Goal: Download file/media

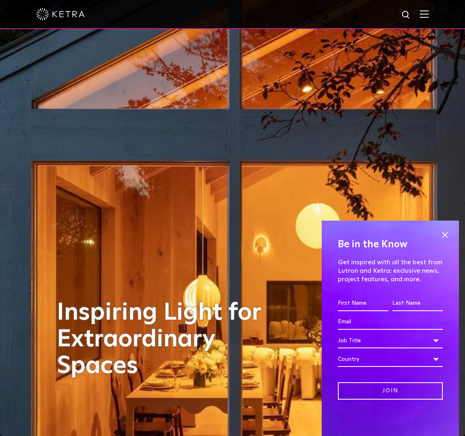
click at [429, 18] on img at bounding box center [424, 14] width 9 height 8
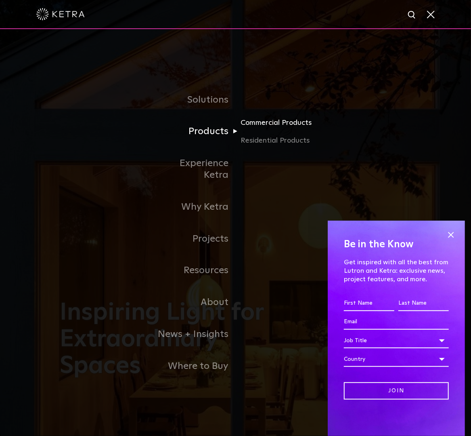
click at [264, 130] on link "Commercial Products" at bounding box center [280, 126] width 78 height 18
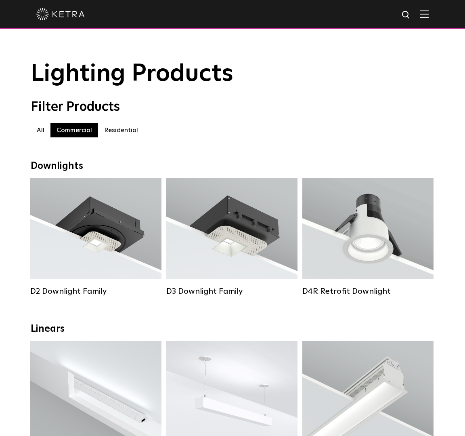
click at [127, 132] on label "Residential" at bounding box center [121, 130] width 46 height 15
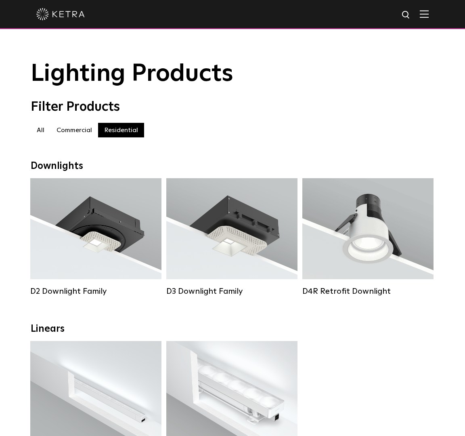
click at [76, 136] on label "Commercial" at bounding box center [74, 130] width 48 height 15
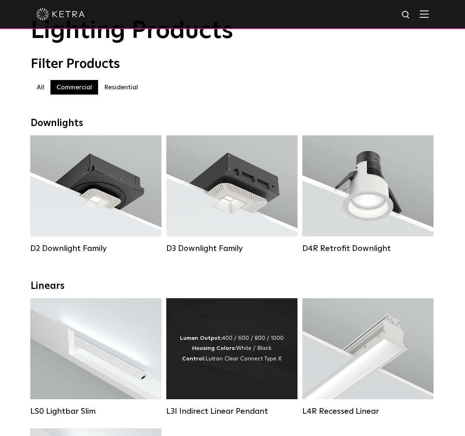
scroll to position [40, 0]
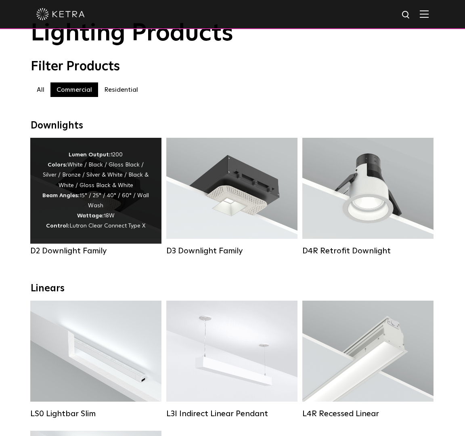
click at [94, 256] on div "D2 Downlight Family" at bounding box center [95, 251] width 131 height 10
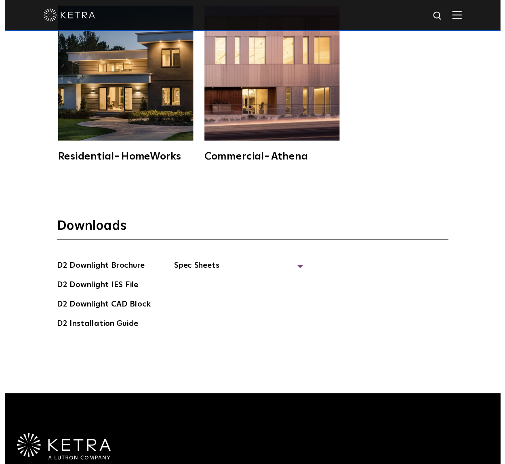
scroll to position [2222, 0]
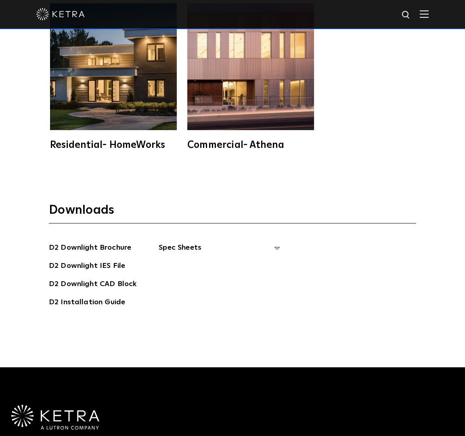
click at [177, 242] on span "Spec Sheets" at bounding box center [219, 251] width 121 height 18
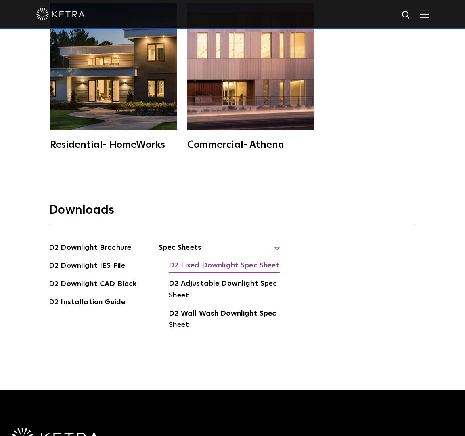
click at [225, 260] on link "D2 Fixed Downlight Spec Sheet" at bounding box center [224, 266] width 111 height 13
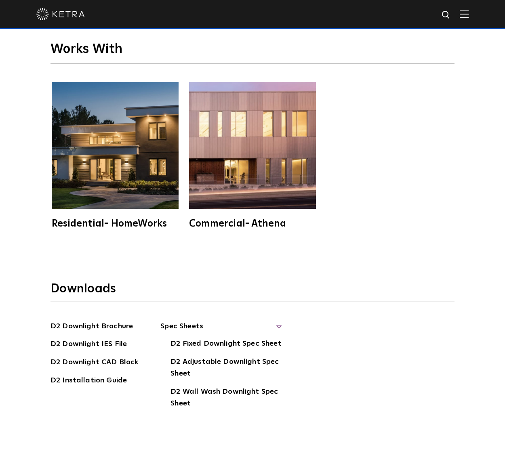
scroll to position [2302, 0]
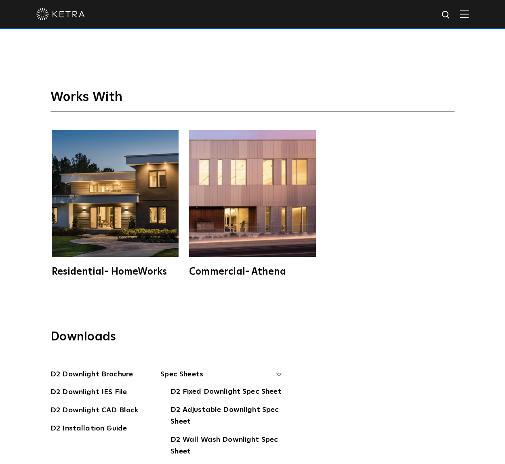
click at [227, 210] on img at bounding box center [252, 193] width 127 height 127
drag, startPoint x: 313, startPoint y: 451, endPoint x: 309, endPoint y: 429, distance: 21.7
click at [313, 435] on div "Downloads D2 Downlight Brochure D2 Downlight IES File D2 [GEOGRAPHIC_DATA] D2 I…" at bounding box center [252, 410] width 505 height 214
